Goal: Task Accomplishment & Management: Complete application form

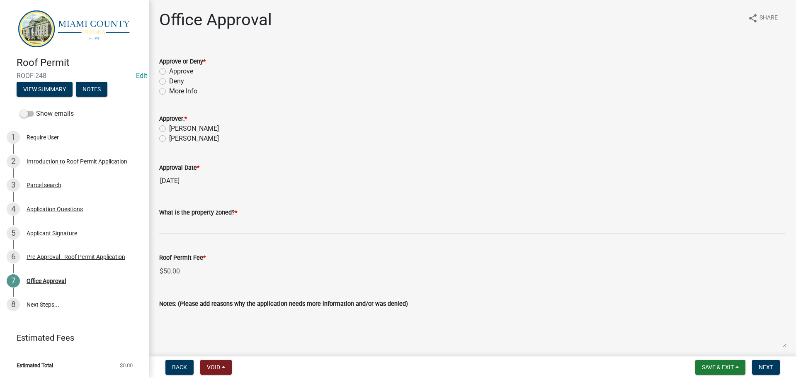
click at [180, 76] on label "Approve" at bounding box center [181, 71] width 24 height 10
click at [175, 72] on input "Approve" at bounding box center [171, 68] width 5 height 5
radio input "true"
click at [169, 86] on label "Deny" at bounding box center [176, 81] width 15 height 10
click at [169, 82] on input "Deny" at bounding box center [171, 78] width 5 height 5
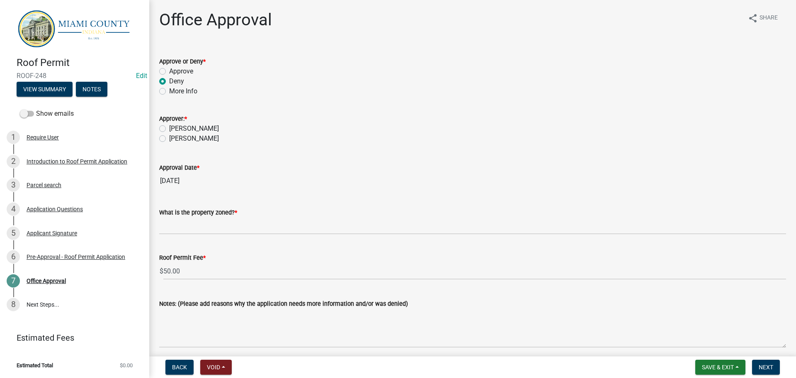
radio input "true"
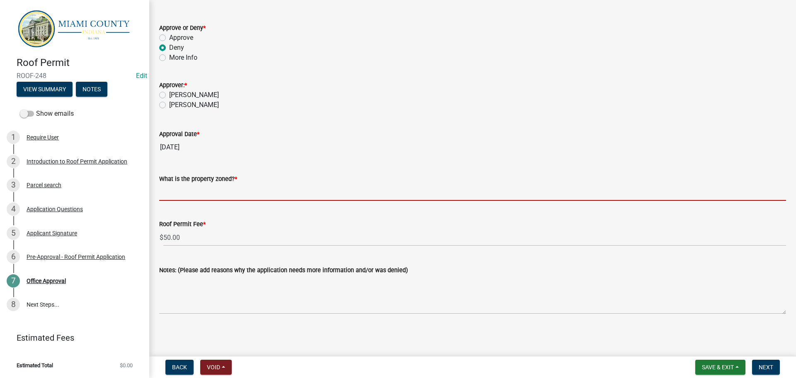
click at [221, 201] on input "What is the property zoned? *" at bounding box center [472, 192] width 627 height 17
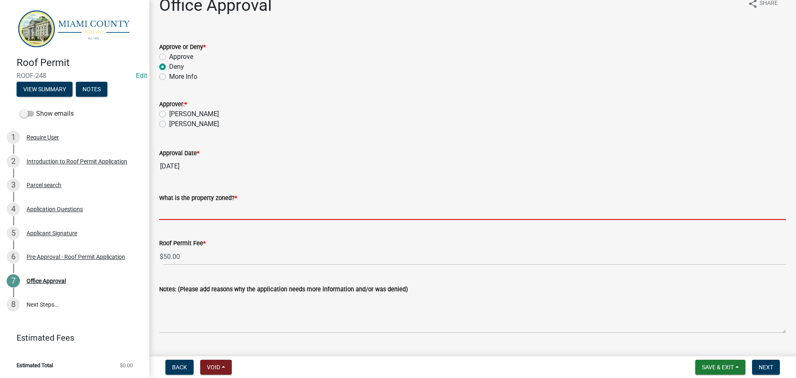
scroll to position [0, 0]
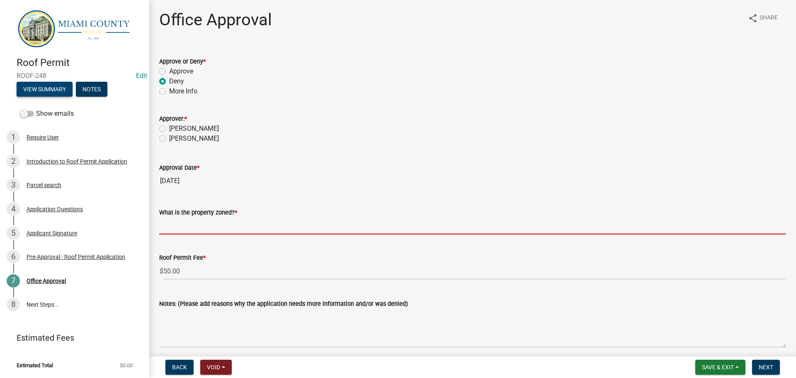
click at [64, 97] on button "View Summary" at bounding box center [45, 89] width 56 height 15
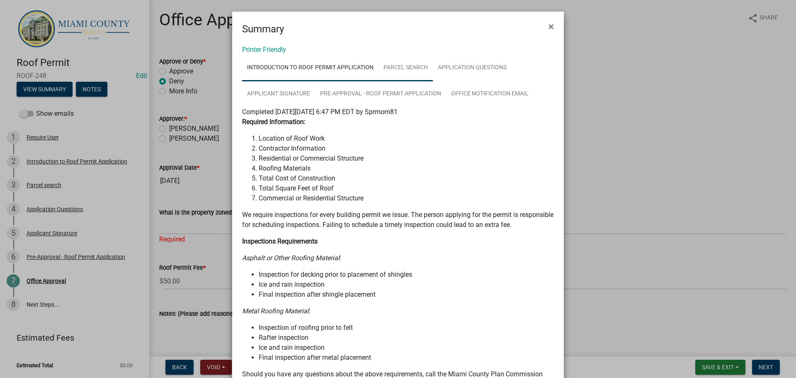
click at [426, 66] on link "Parcel search" at bounding box center [406, 68] width 54 height 27
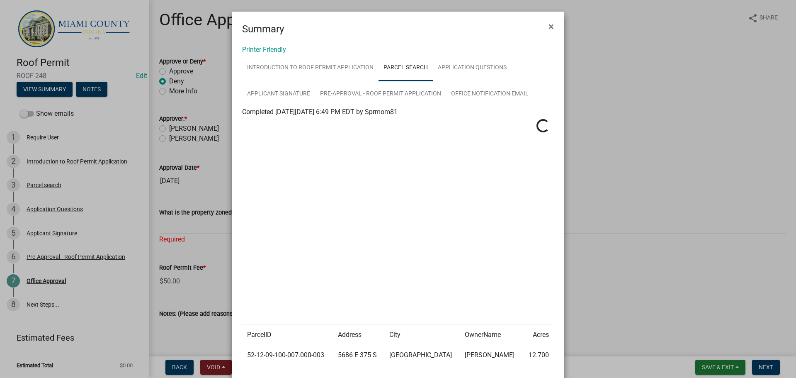
scroll to position [109, 0]
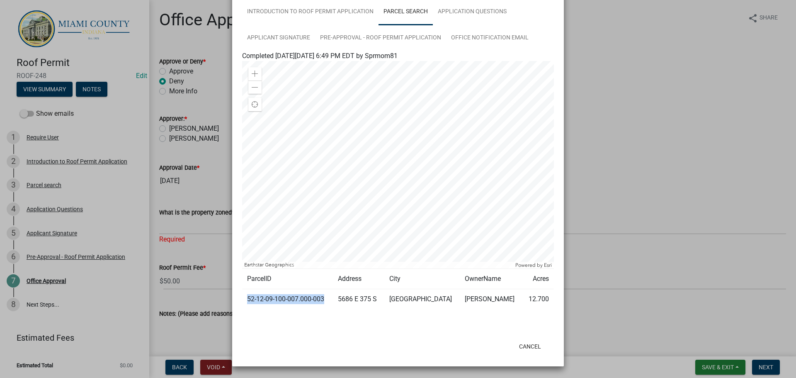
drag, startPoint x: 340, startPoint y: 291, endPoint x: 243, endPoint y: 301, distance: 98.4
click at [243, 301] on td "52-12-09-100-007.000-003" at bounding box center [287, 299] width 91 height 20
copy td "52-12-09-100-007.000-003"
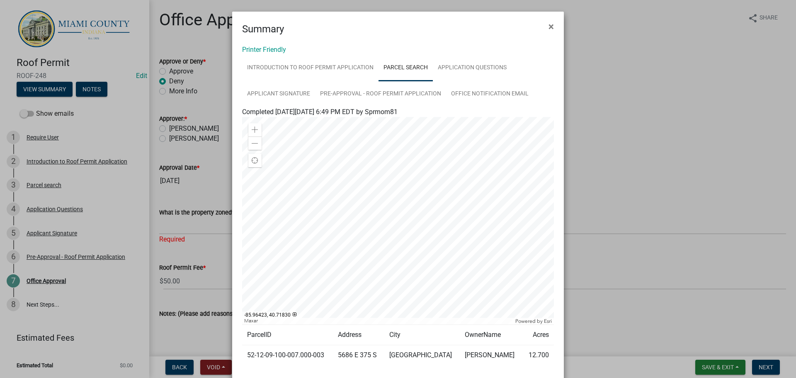
click at [589, 89] on ngb-modal-window "Summary × Printer Friendly Introduction to Roof Permit Application Parcel searc…" at bounding box center [398, 189] width 796 height 378
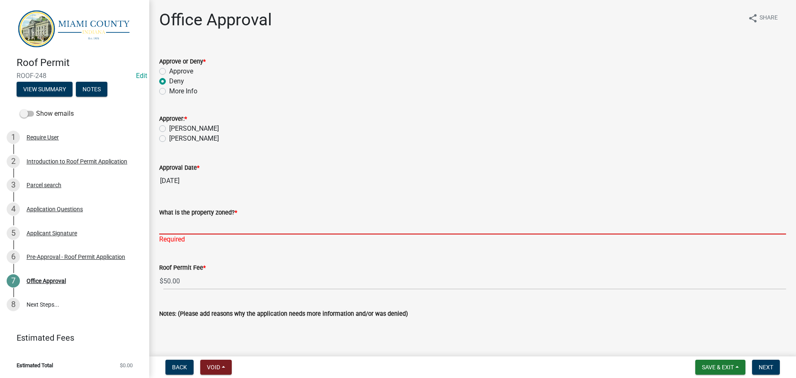
click at [237, 234] on input "What is the property zoned? *" at bounding box center [472, 225] width 627 height 17
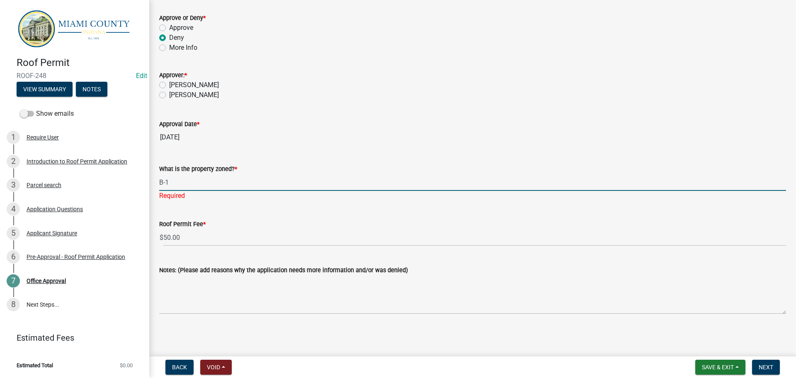
type input "B-1"
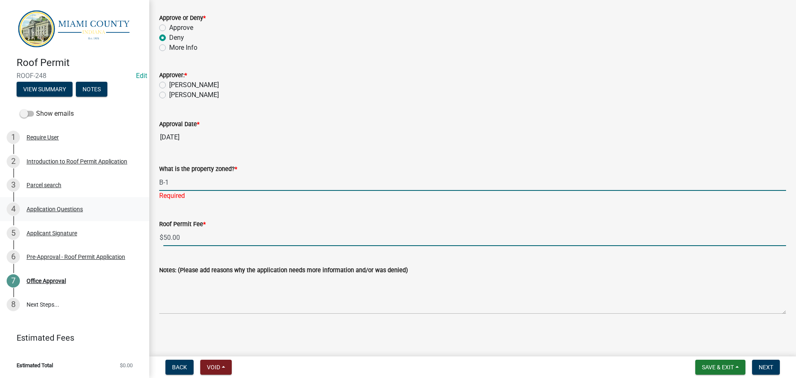
drag, startPoint x: 146, startPoint y: 220, endPoint x: 105, endPoint y: 216, distance: 40.9
click at [107, 216] on div "Roof Permit ROOF-248 Edit View Summary Notes Show emails 1 Require User 2 Intro…" at bounding box center [398, 189] width 796 height 378
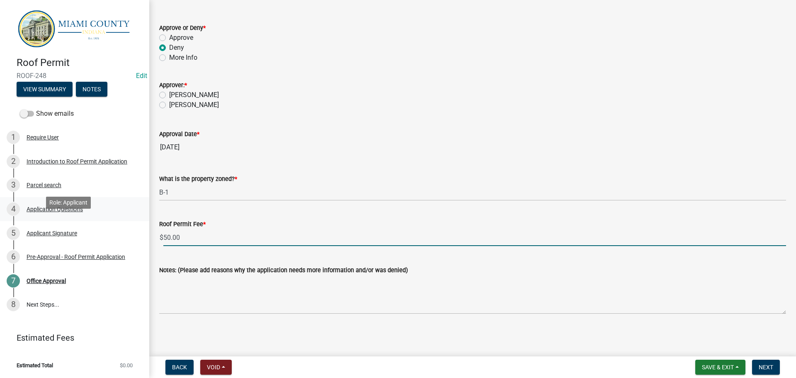
scroll to position [78, 0]
type input "0"
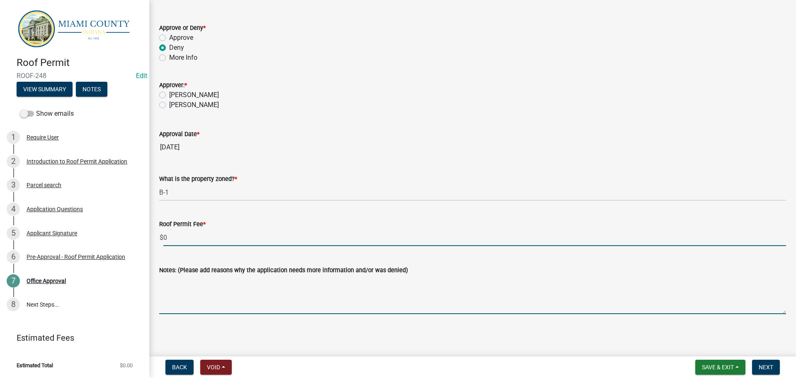
click at [283, 297] on textarea "Notes: (Please add reasons why the application needs more information and/or wa…" at bounding box center [472, 294] width 627 height 39
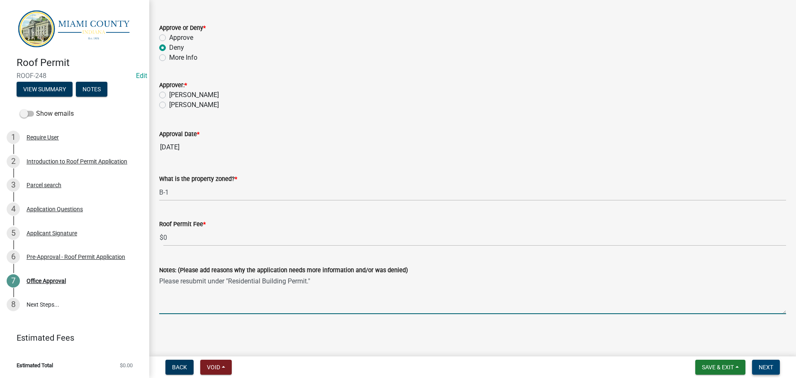
type textarea "Please resubmit under "Residential Building Permit.""
click at [772, 369] on button "Next" at bounding box center [766, 367] width 28 height 15
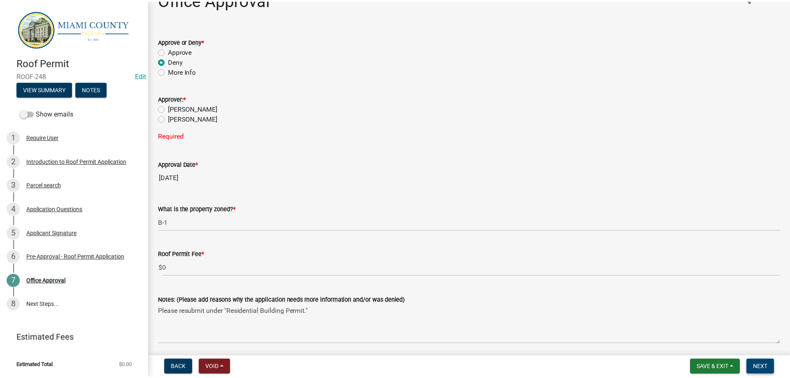
scroll to position [0, 0]
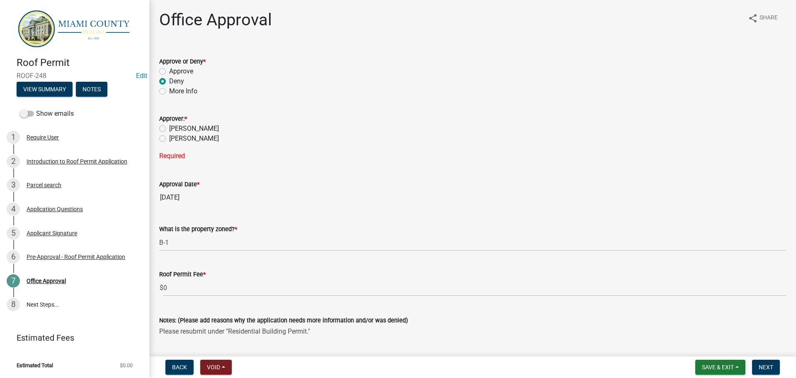
click at [185, 143] on label "[PERSON_NAME]" at bounding box center [194, 139] width 50 height 10
click at [175, 139] on input "[PERSON_NAME]" at bounding box center [171, 136] width 5 height 5
radio input "true"
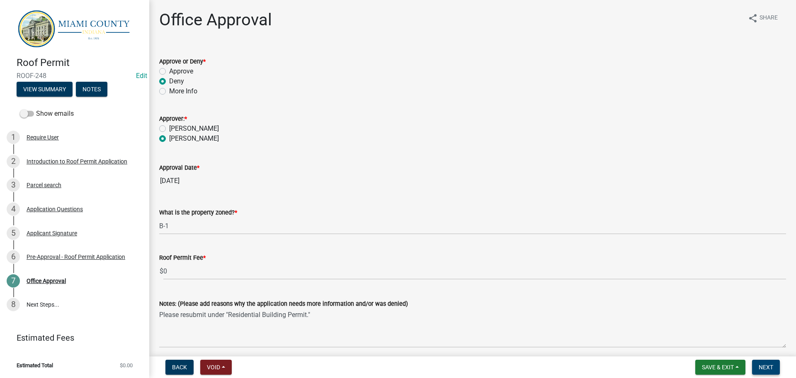
click at [768, 364] on span "Next" at bounding box center [766, 367] width 15 height 7
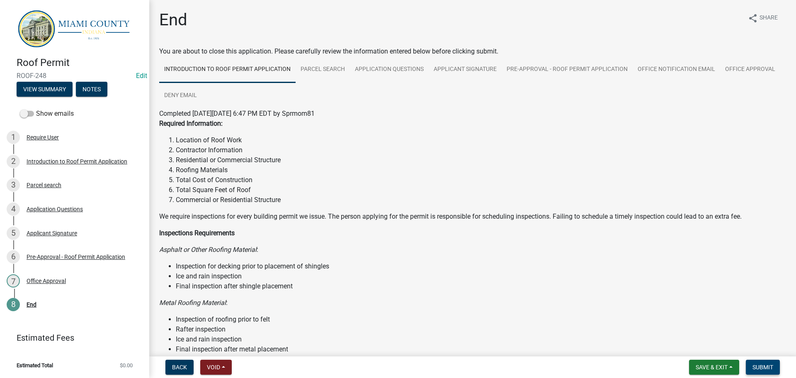
click at [755, 369] on span "Submit" at bounding box center [763, 367] width 21 height 7
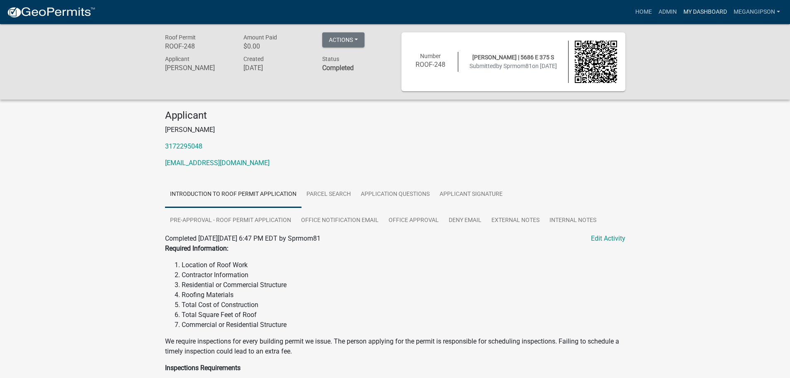
click at [695, 12] on link "My Dashboard" at bounding box center [705, 12] width 50 height 16
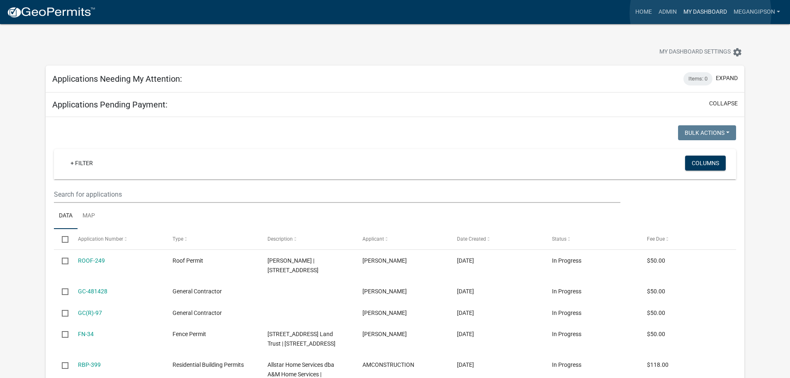
click at [700, 13] on link "My Dashboard" at bounding box center [705, 12] width 50 height 16
click at [656, 15] on link "Admin" at bounding box center [667, 12] width 25 height 16
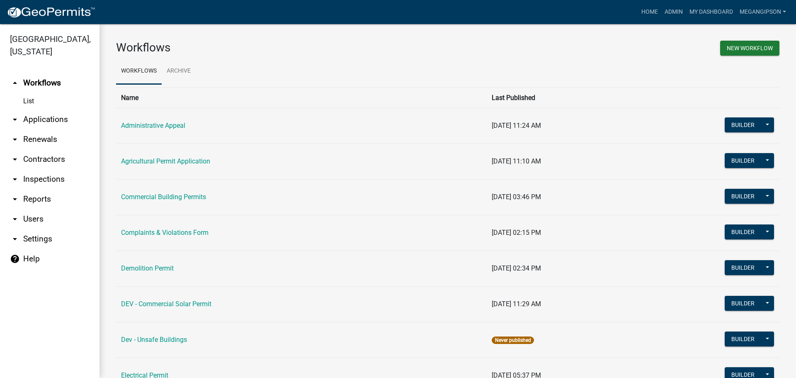
click at [38, 169] on link "arrow_drop_down Contractors" at bounding box center [50, 159] width 100 height 20
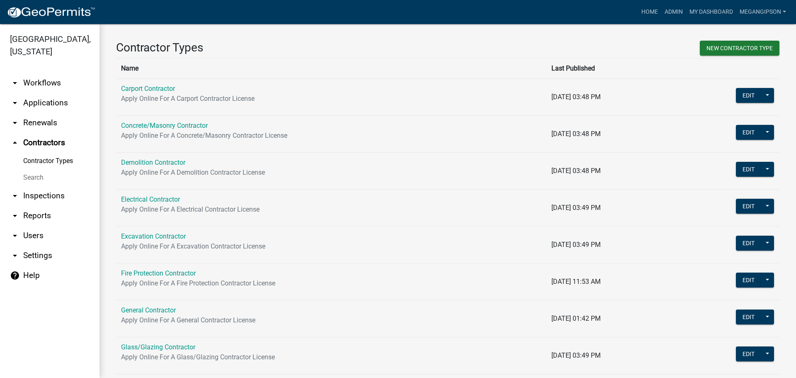
click at [47, 186] on link "Search" at bounding box center [50, 177] width 100 height 17
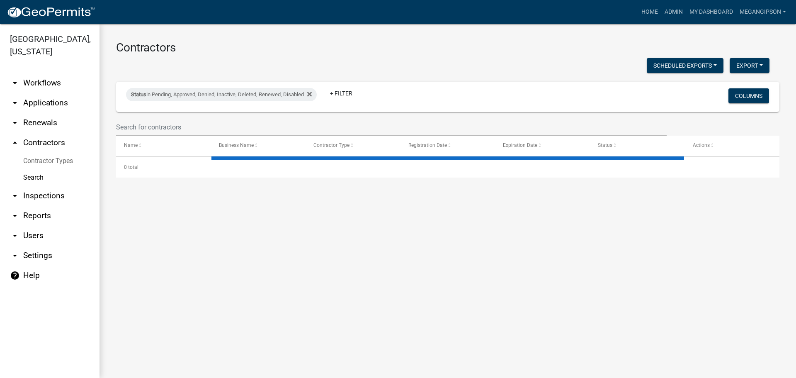
select select "3: 100"
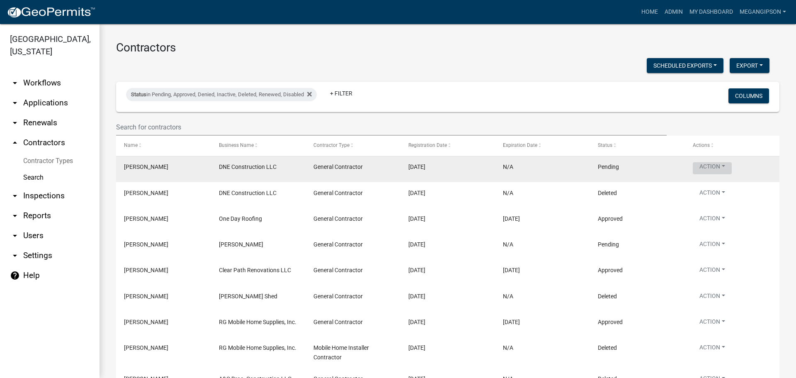
click at [732, 174] on button "Action" at bounding box center [712, 168] width 39 height 12
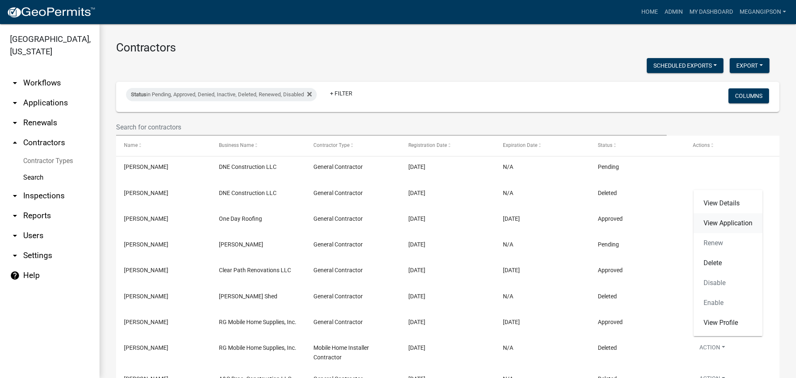
click at [732, 228] on link "View Application" at bounding box center [728, 223] width 69 height 20
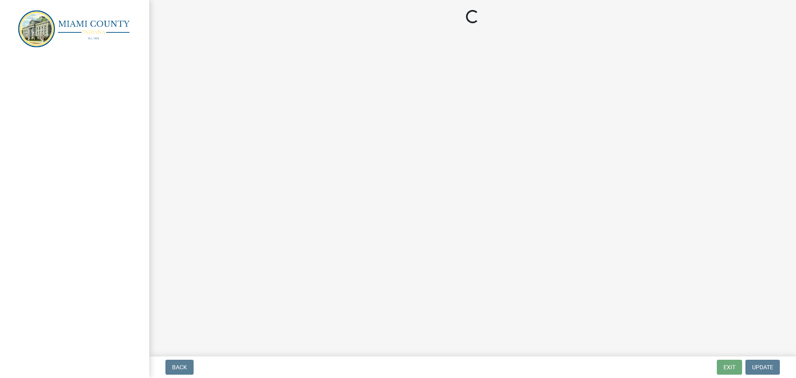
select select "3: 3"
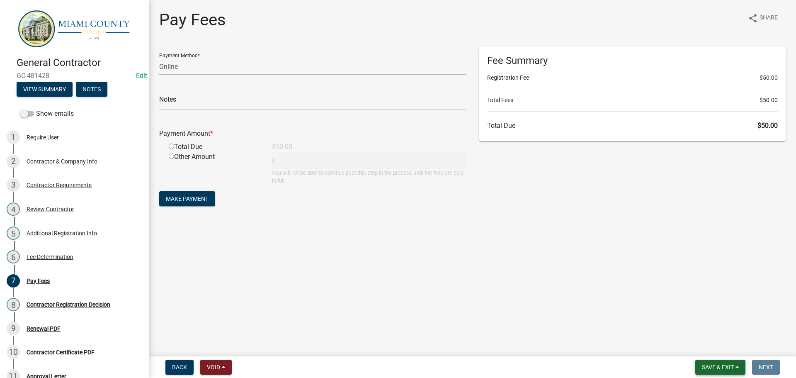
click at [720, 360] on button "Save & Exit" at bounding box center [720, 367] width 50 height 15
click at [700, 336] on button "Save & Exit" at bounding box center [712, 343] width 66 height 20
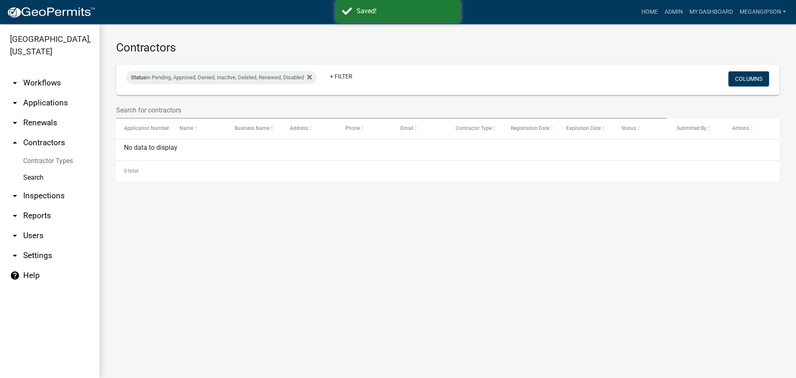
select select "3: 100"
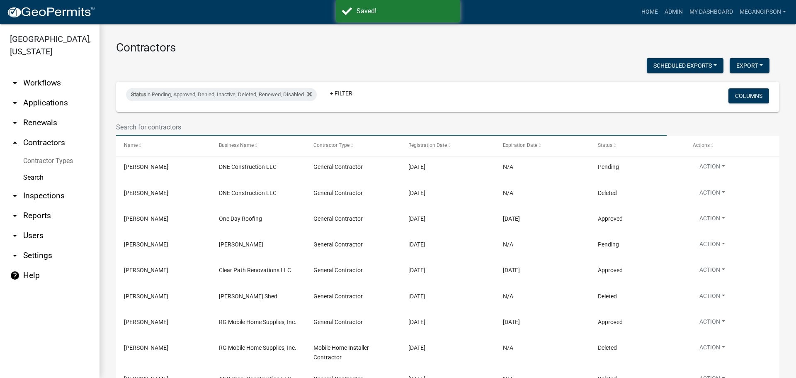
click at [163, 136] on input "text" at bounding box center [391, 127] width 551 height 17
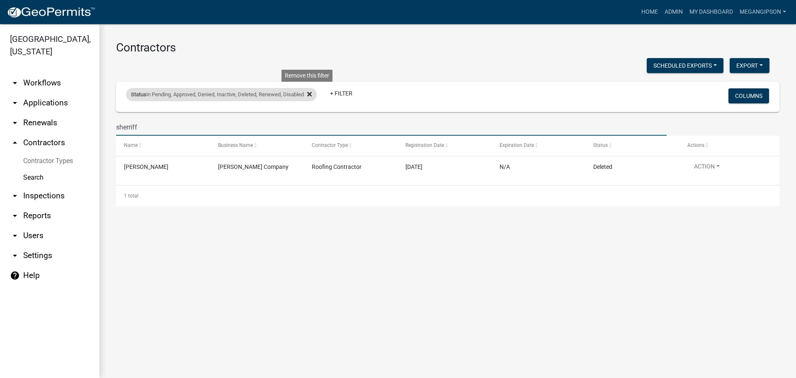
type input "sherriff"
click at [312, 97] on icon at bounding box center [309, 94] width 5 height 7
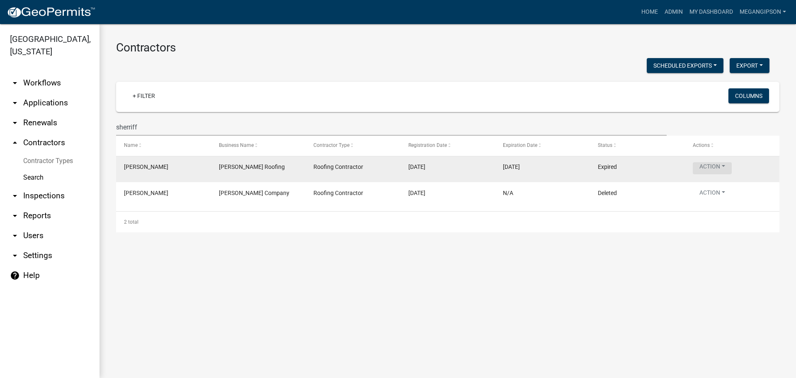
click at [731, 174] on button "Action" at bounding box center [712, 168] width 39 height 12
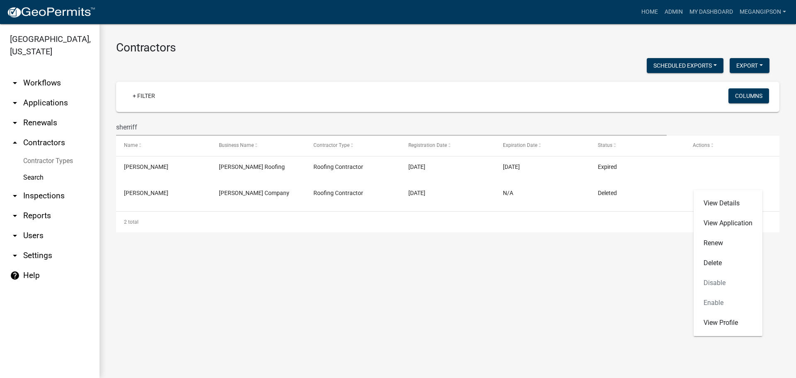
click at [398, 301] on main "Contractors Scheduled Exports + Create New Export Excel Format (.xlsx) CSV Form…" at bounding box center [448, 201] width 697 height 354
click at [304, 50] on h3 "Contractors" at bounding box center [448, 48] width 664 height 14
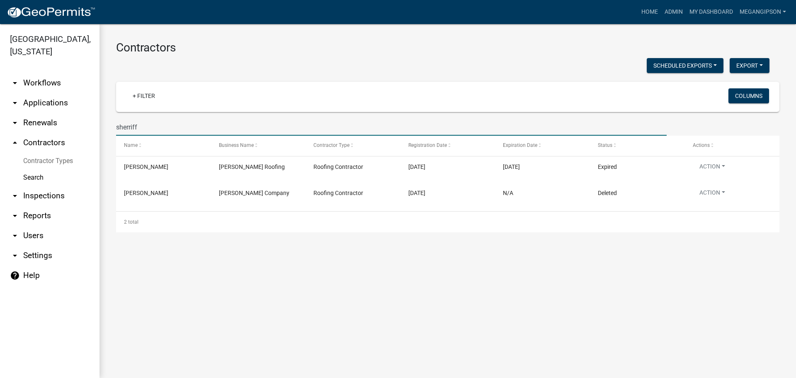
drag, startPoint x: 65, startPoint y: 133, endPoint x: 39, endPoint y: 129, distance: 26.0
click at [57, 131] on div "[GEOGRAPHIC_DATA], [US_STATE] arrow_drop_down Workflows List arrow_drop_down Ap…" at bounding box center [398, 201] width 796 height 354
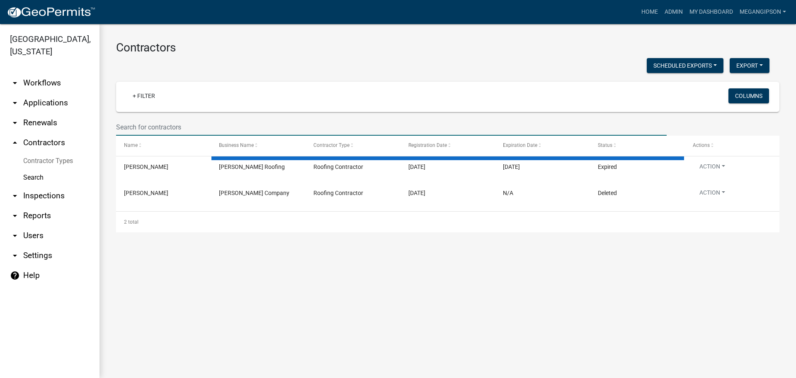
click at [324, 45] on h3 "Contractors" at bounding box center [448, 48] width 664 height 14
select select "3: 100"
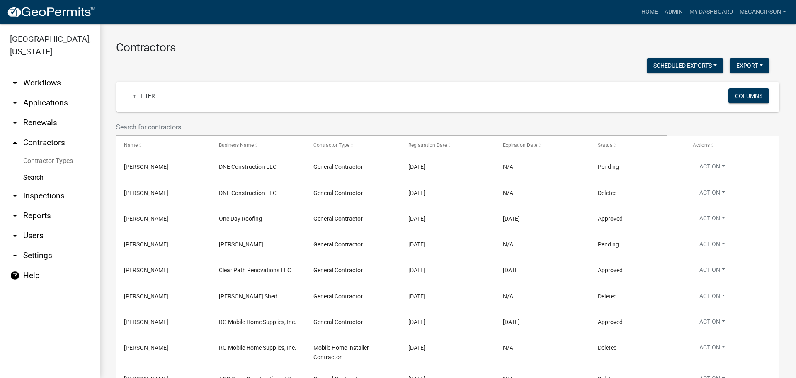
drag, startPoint x: 272, startPoint y: 48, endPoint x: 255, endPoint y: 38, distance: 19.7
click at [272, 48] on h3 "Contractors" at bounding box center [448, 48] width 664 height 14
click at [53, 88] on link "arrow_drop_down Workflows" at bounding box center [50, 83] width 100 height 20
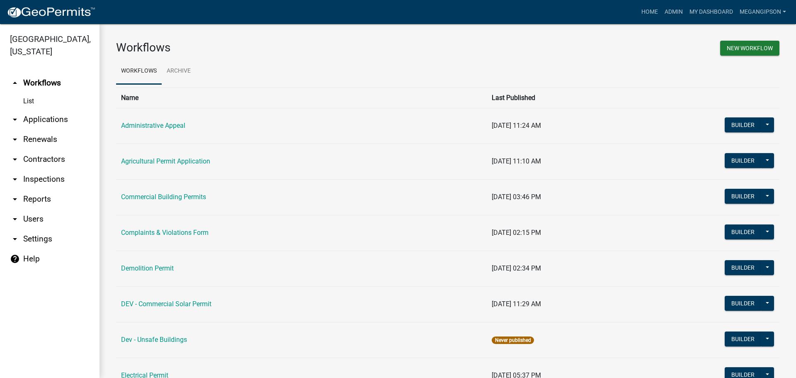
click at [37, 107] on link "List" at bounding box center [50, 101] width 100 height 17
click at [44, 129] on link "arrow_drop_down Applications" at bounding box center [50, 119] width 100 height 20
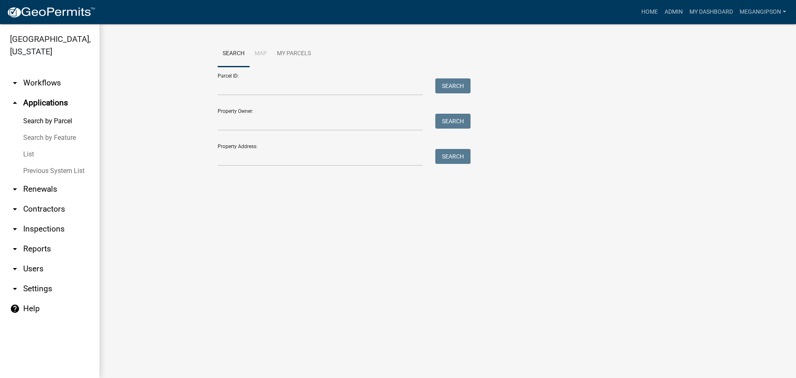
click at [41, 163] on link "List" at bounding box center [50, 154] width 100 height 17
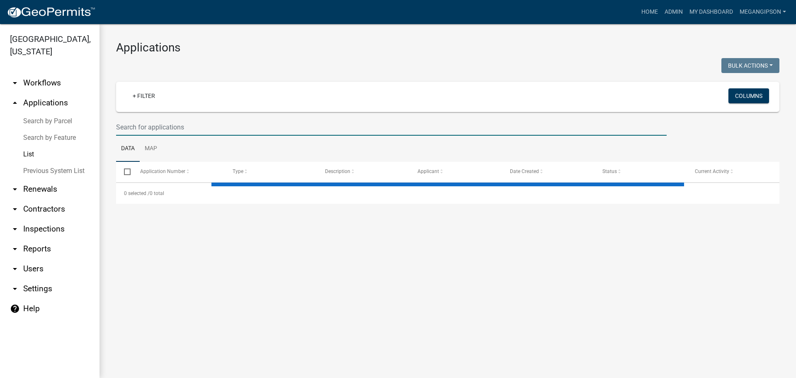
click at [139, 136] on input "text" at bounding box center [391, 127] width 551 height 17
select select "3: 100"
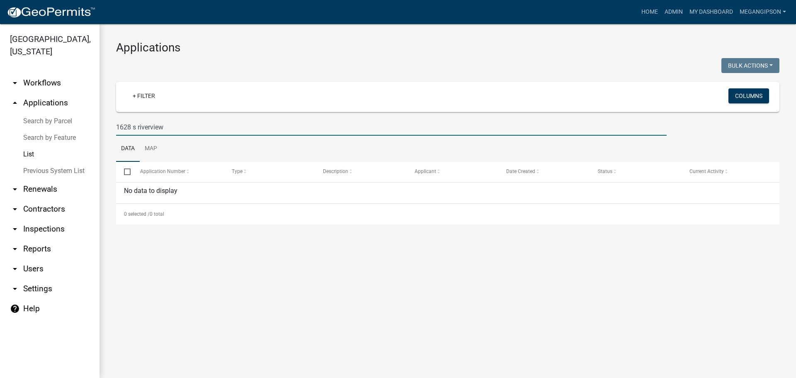
drag, startPoint x: 179, startPoint y: 137, endPoint x: 125, endPoint y: 133, distance: 54.5
click at [125, 133] on input "1628 s riverview" at bounding box center [391, 127] width 551 height 17
type input "1"
click at [286, 48] on h3 "Applications" at bounding box center [448, 48] width 664 height 14
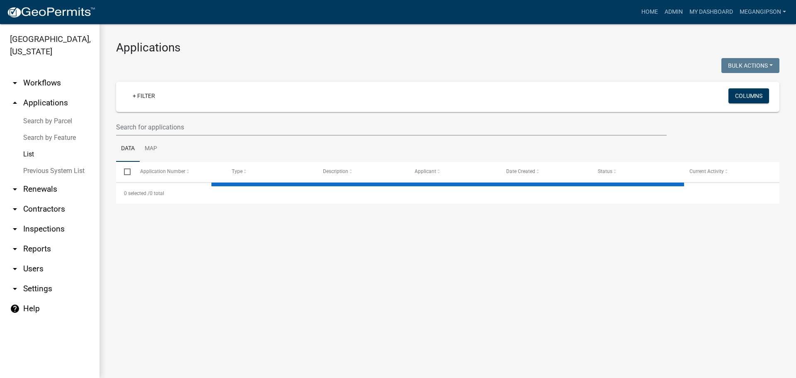
select select "3: 100"
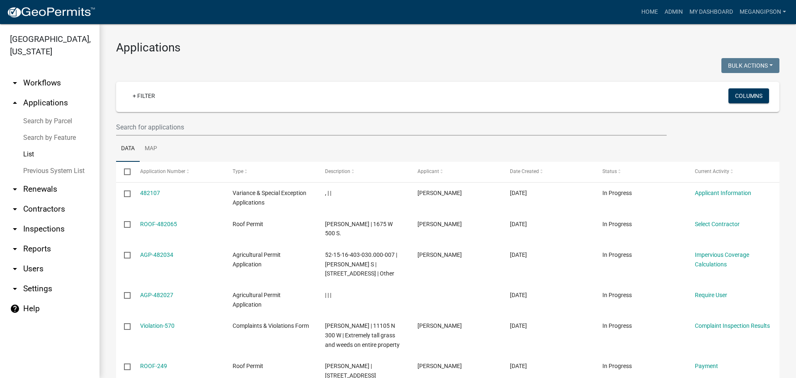
click at [295, 42] on h3 "Applications" at bounding box center [448, 48] width 664 height 14
click at [147, 136] on input "text" at bounding box center [391, 127] width 551 height 17
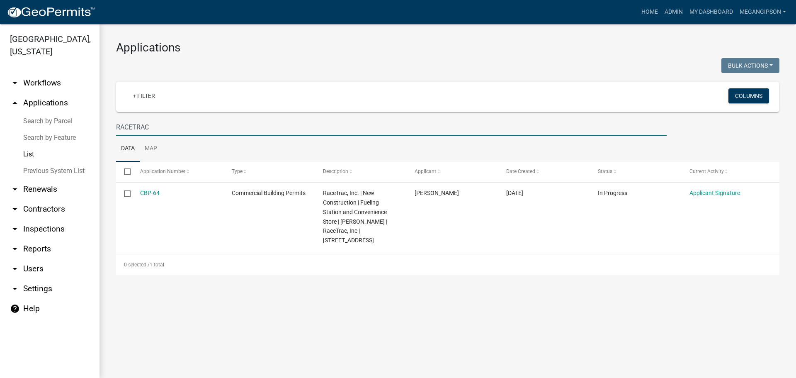
drag, startPoint x: 74, startPoint y: 136, endPoint x: 8, endPoint y: 123, distance: 66.8
click at [35, 130] on div "[GEOGRAPHIC_DATA], [US_STATE] arrow_drop_down Workflows List arrow_drop_up Appl…" at bounding box center [398, 201] width 796 height 354
type input "="
select select "3: 100"
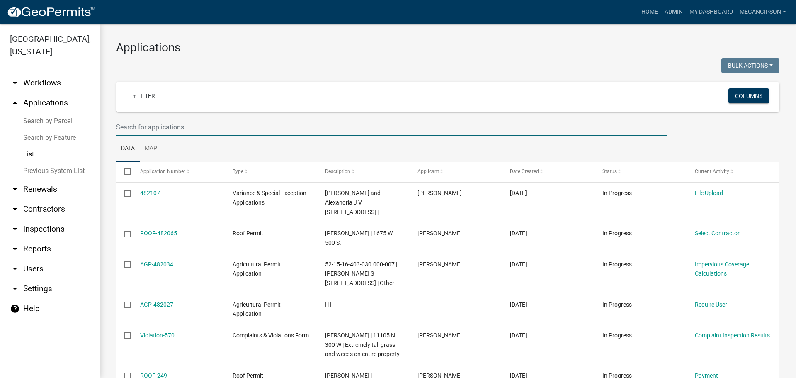
click at [58, 89] on link "arrow_drop_down Workflows" at bounding box center [50, 83] width 100 height 20
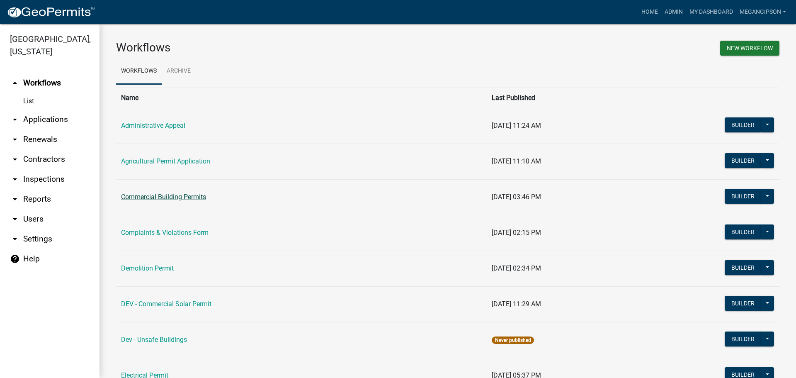
click at [159, 201] on link "Commercial Building Permits" at bounding box center [163, 197] width 85 height 8
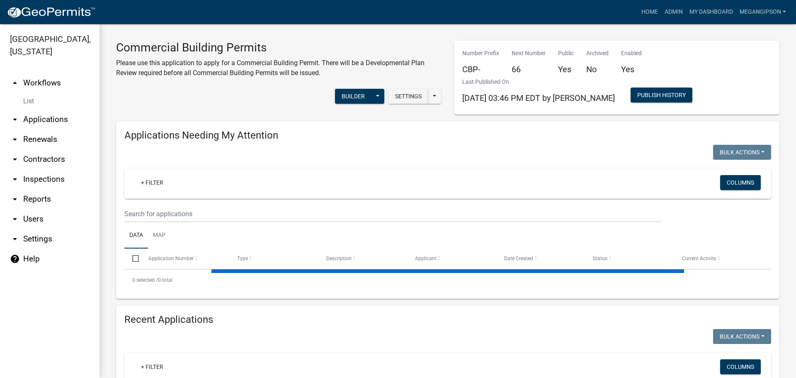
select select "3: 100"
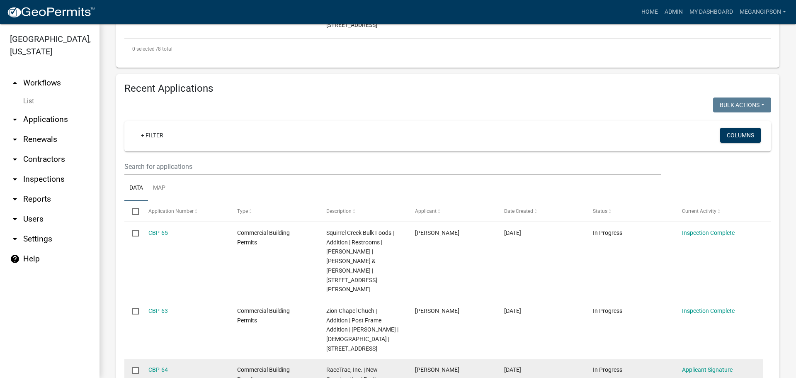
scroll to position [995, 0]
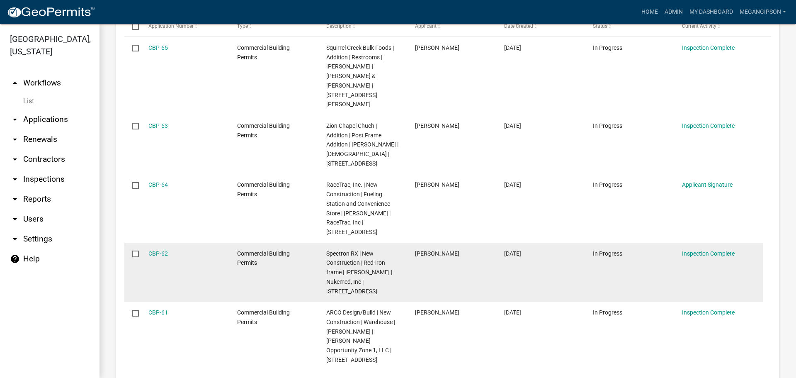
click at [159, 270] on datatable-body-cell "CBP-62" at bounding box center [184, 272] width 89 height 59
click at [160, 257] on link "CBP-62" at bounding box center [157, 253] width 19 height 7
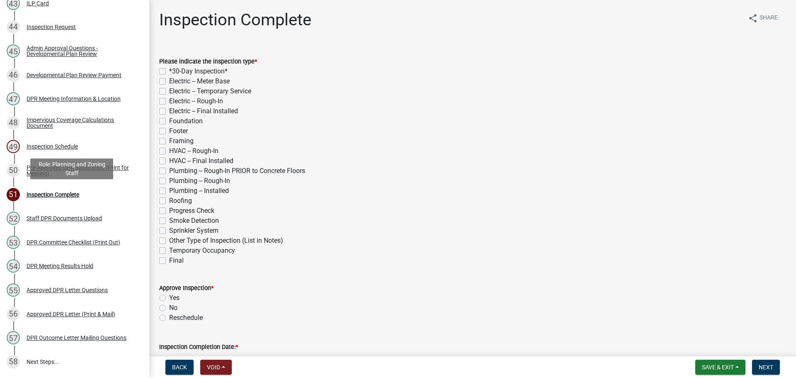
scroll to position [1136, 0]
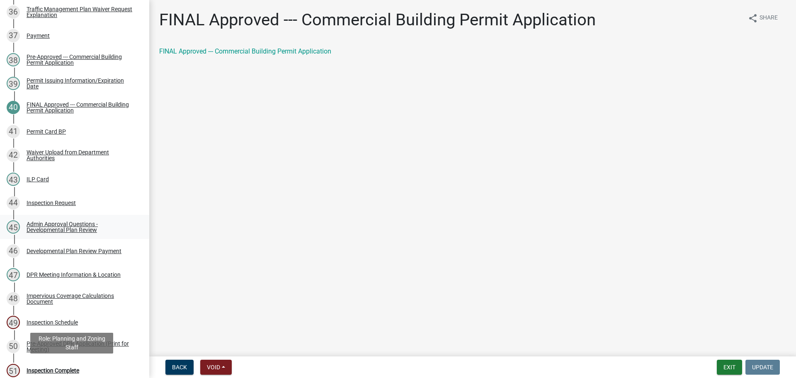
scroll to position [970, 0]
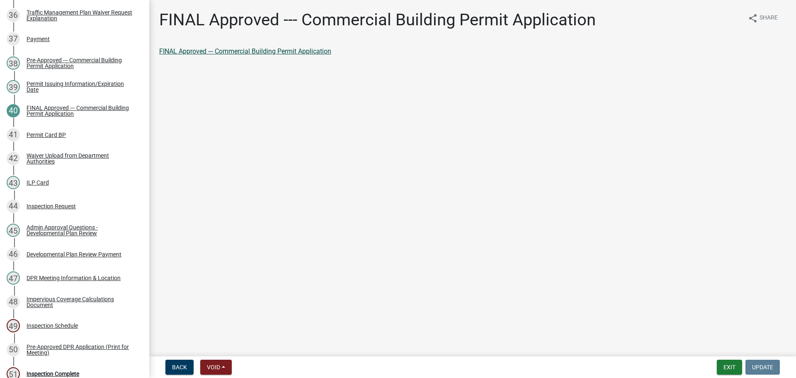
click at [230, 55] on link "FINAL Approved --- Commercial Building Permit Application" at bounding box center [245, 51] width 172 height 8
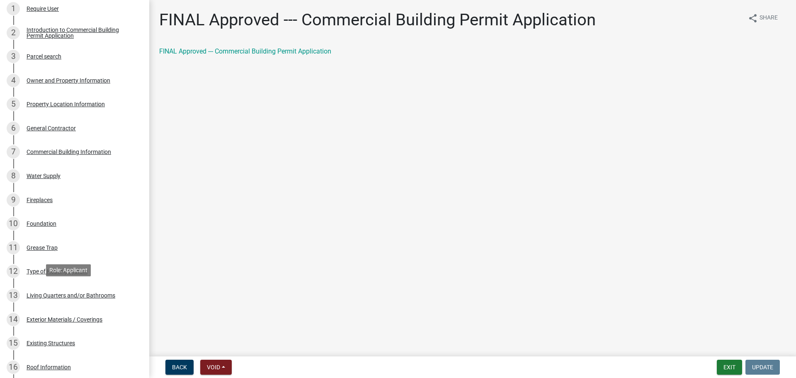
scroll to position [0, 0]
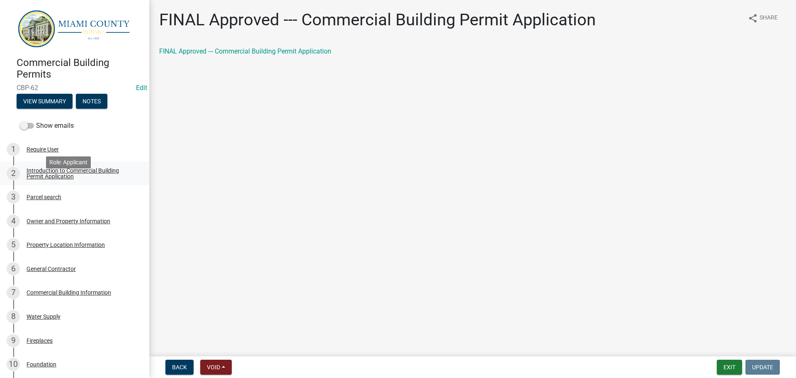
click at [58, 179] on div "Introduction to Commercial Building Permit Application" at bounding box center [81, 174] width 109 height 12
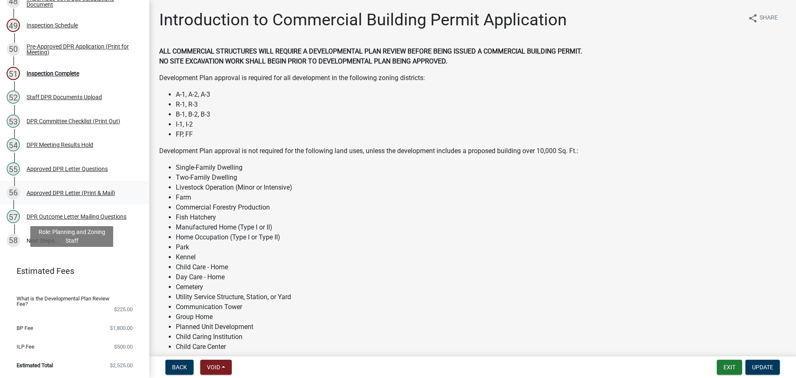
scroll to position [1302, 0]
click at [64, 55] on div "Pre-Approved DPR Application (Print for Meeting)" at bounding box center [81, 50] width 109 height 12
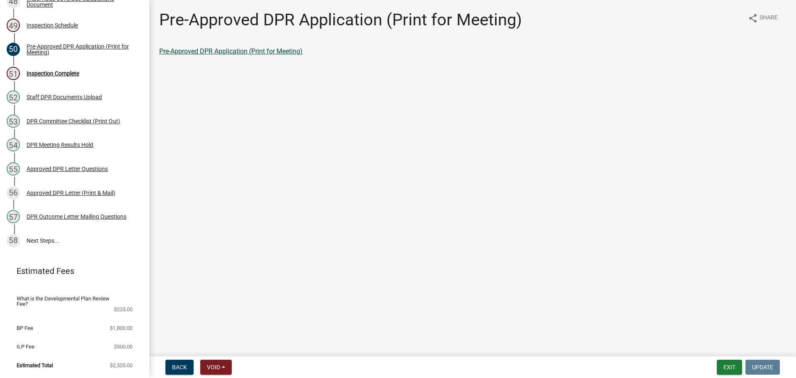
click at [255, 55] on link "Pre-Approved DPR Application (Print for Meeting)" at bounding box center [230, 51] width 143 height 8
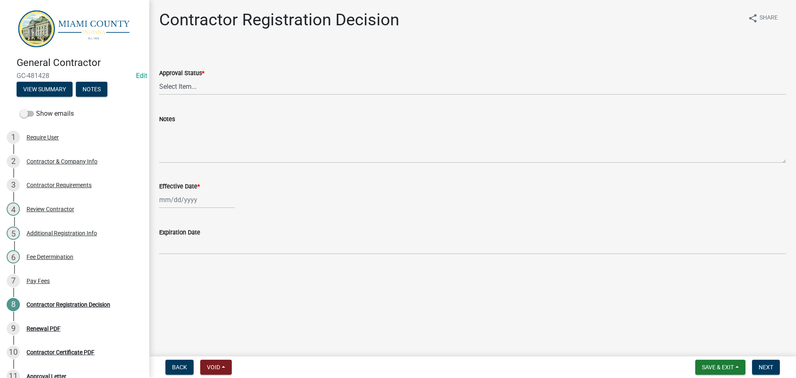
click at [194, 72] on form "Approval Status * Select Item... Approved Denied" at bounding box center [472, 76] width 627 height 37
click at [190, 95] on select "Select Item... Approved Denied" at bounding box center [472, 86] width 627 height 17
click at [160, 88] on select "Select Item... Approved Denied" at bounding box center [472, 86] width 627 height 17
select select "e66596de-f7bb-4a7a-88ab-0b4a0e3da709"
click at [181, 208] on div at bounding box center [197, 199] width 76 height 17
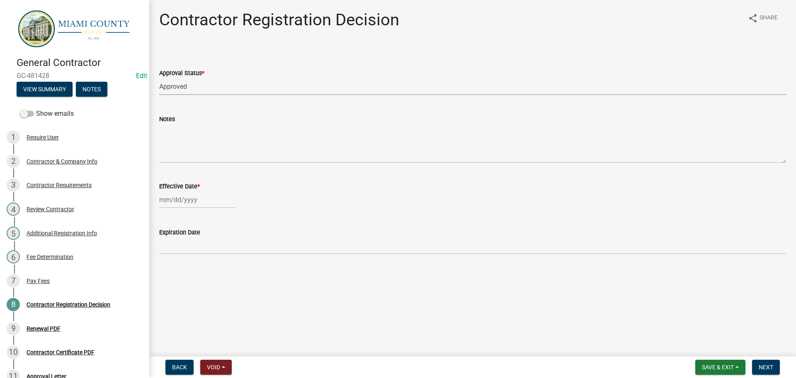
select select "9"
select select "2025"
click at [168, 160] on div "22" at bounding box center [167, 153] width 13 height 13
type input "[DATE]"
click at [762, 364] on span "Next" at bounding box center [766, 367] width 15 height 7
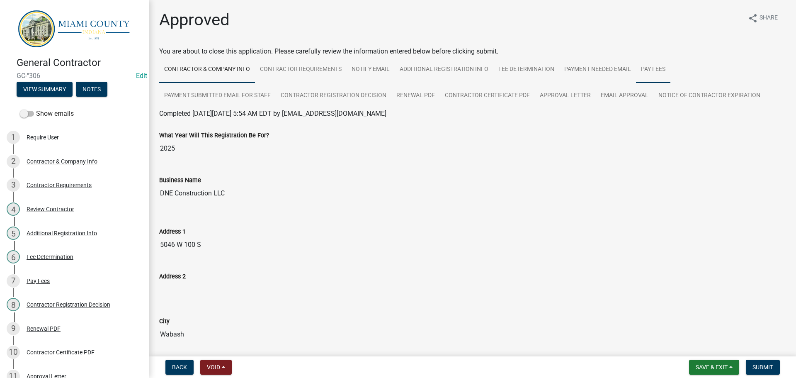
click at [671, 75] on link "Pay Fees" at bounding box center [653, 69] width 34 height 27
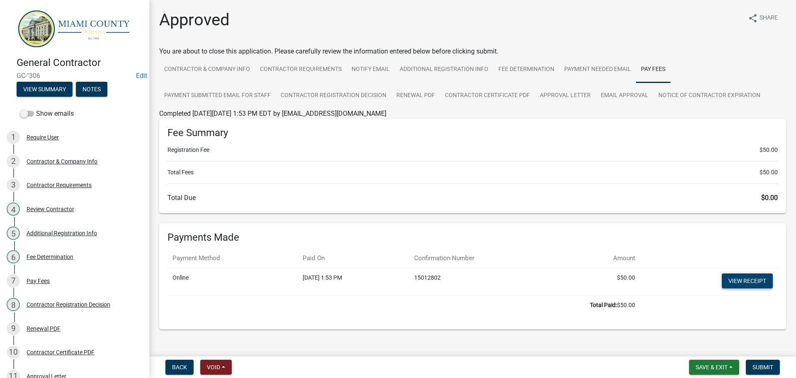
click at [739, 288] on link "View receipt" at bounding box center [747, 280] width 51 height 15
click at [133, 78] on wm-edit-application-number "Edit" at bounding box center [140, 76] width 15 height 8
click at [136, 74] on link "Edit" at bounding box center [141, 76] width 11 height 8
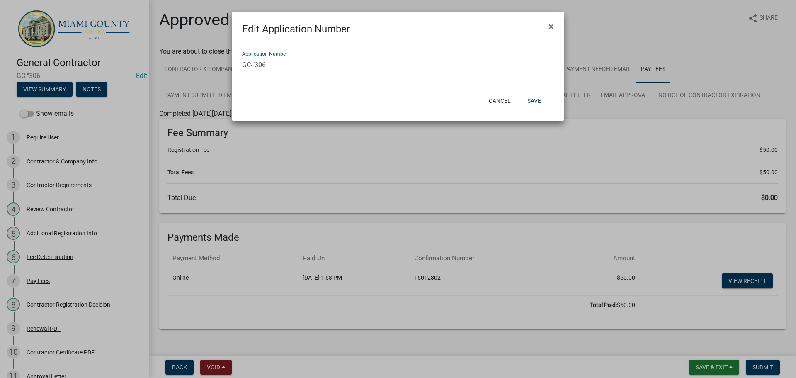
click at [259, 71] on input "GC-"306" at bounding box center [398, 64] width 312 height 17
type input "GC-306"
click at [535, 105] on button "Save" at bounding box center [534, 100] width 27 height 15
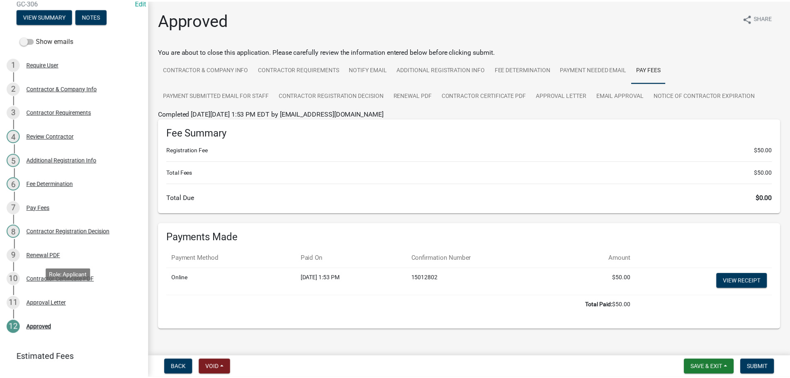
scroll to position [164, 0]
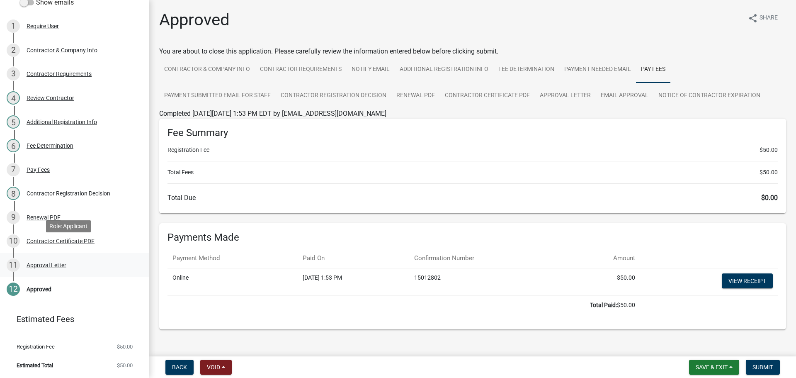
click at [62, 262] on div "Approval Letter" at bounding box center [47, 265] width 40 height 6
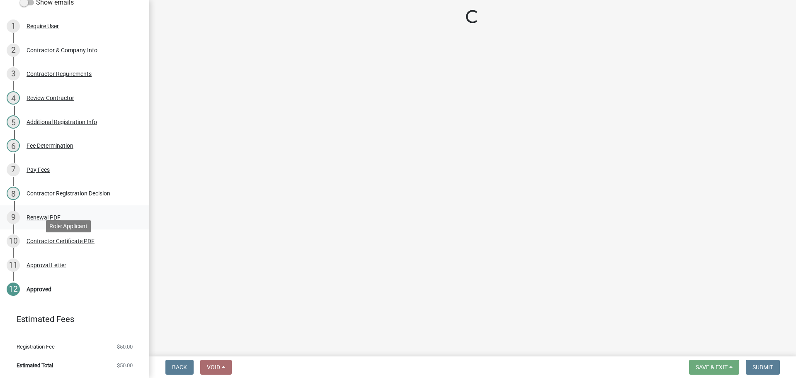
click at [56, 211] on div "9 Renewal PDF" at bounding box center [71, 217] width 129 height 13
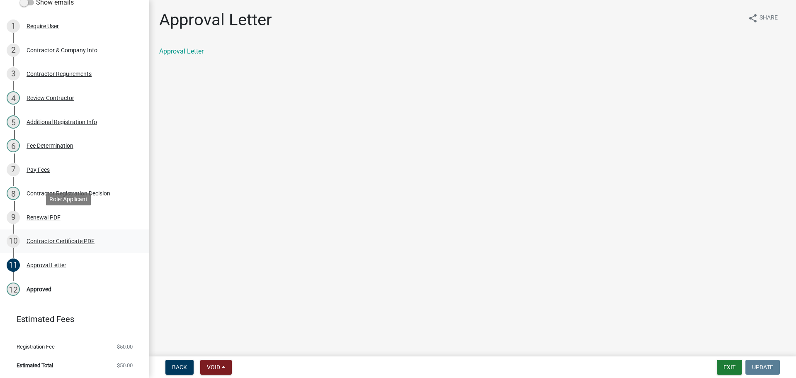
click at [51, 238] on div "Contractor Certificate PDF" at bounding box center [61, 241] width 68 height 6
click at [48, 262] on div "Approval Letter" at bounding box center [47, 265] width 40 height 6
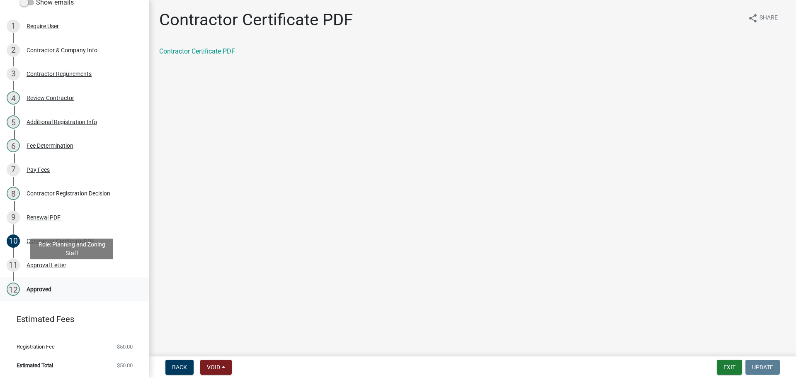
click at [45, 289] on link "12 Approved" at bounding box center [74, 289] width 149 height 24
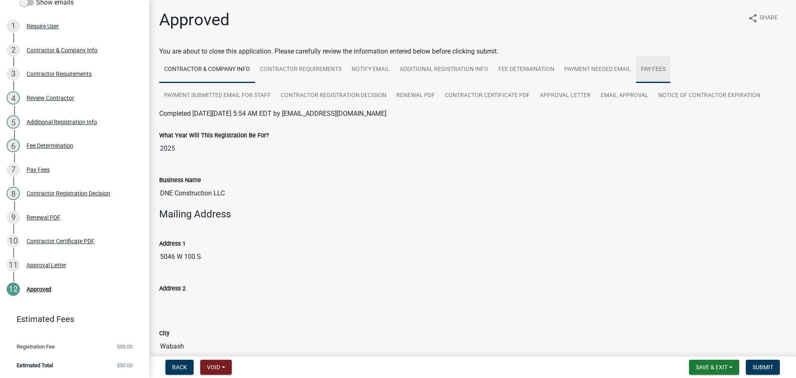
click at [671, 78] on link "Pay Fees" at bounding box center [653, 69] width 34 height 27
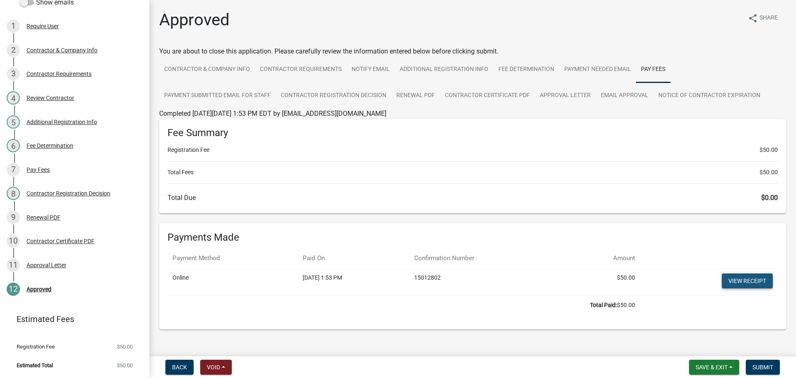
click at [734, 288] on link "View receipt" at bounding box center [747, 280] width 51 height 15
click at [535, 109] on link "Contractor Certificate PDF" at bounding box center [487, 96] width 95 height 27
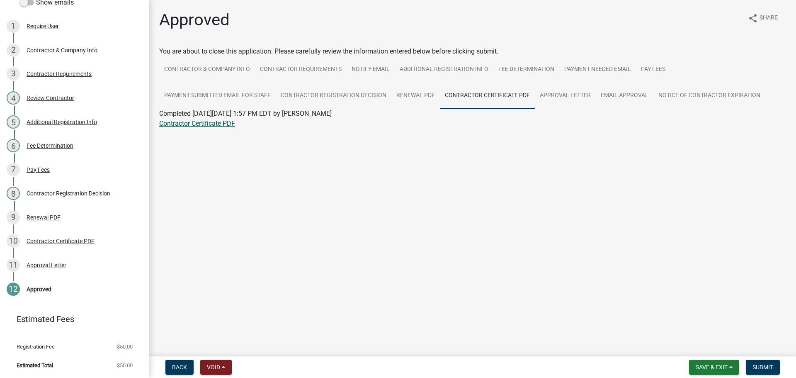
click at [219, 127] on link "Contractor Certificate PDF" at bounding box center [197, 123] width 76 height 8
click at [596, 109] on link "Approval Letter" at bounding box center [565, 96] width 61 height 27
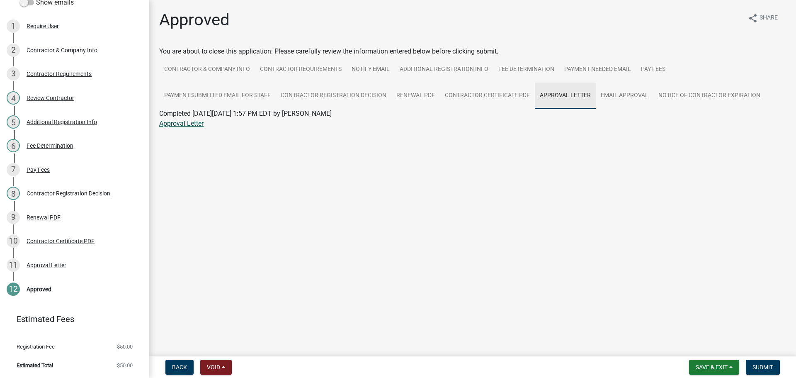
click at [190, 127] on link "Approval Letter" at bounding box center [181, 123] width 44 height 8
drag, startPoint x: 748, startPoint y: 365, endPoint x: 702, endPoint y: 263, distance: 112.3
click at [753, 365] on span "Submit" at bounding box center [763, 367] width 21 height 7
